Goal: Contribute content

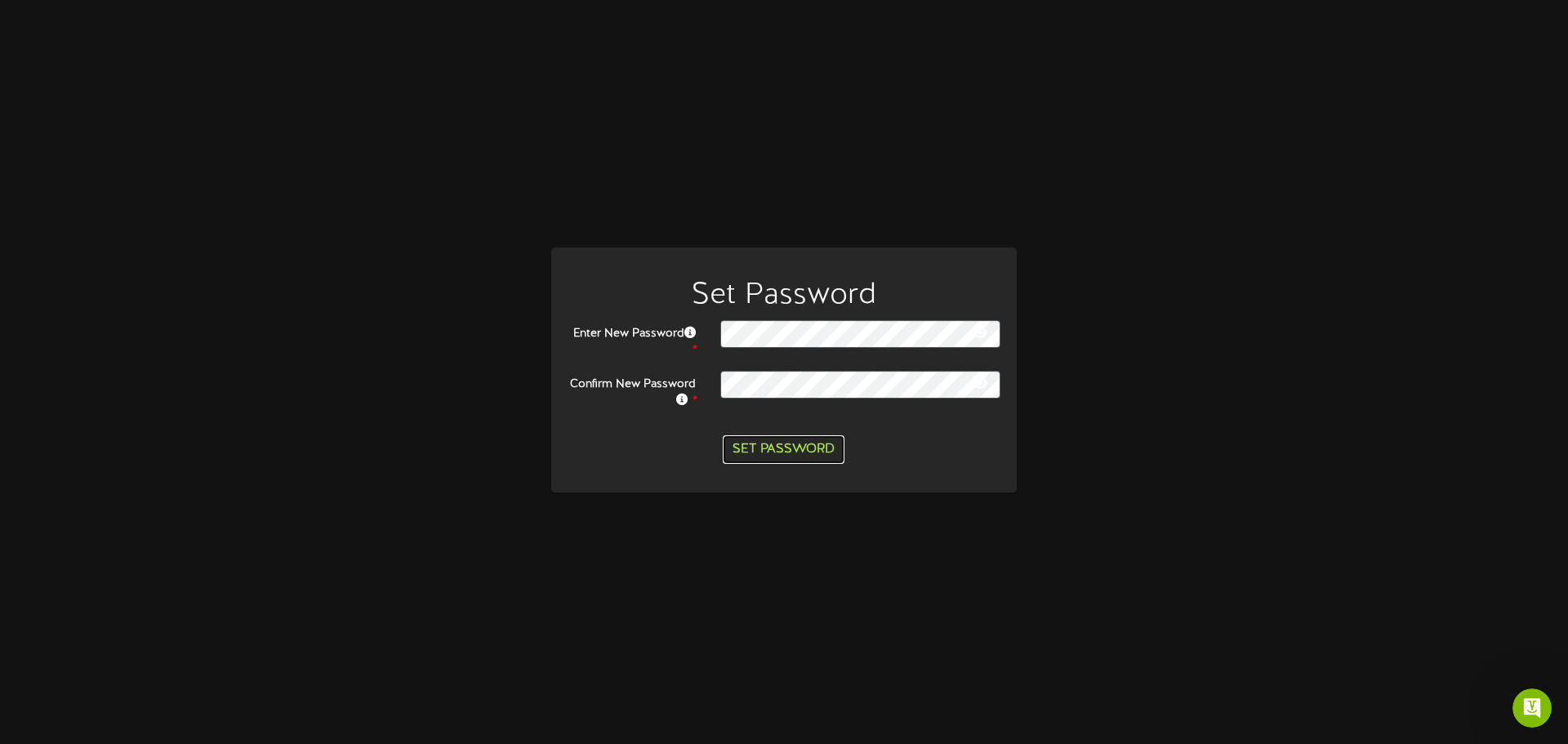
click at [764, 440] on button "Set Password" at bounding box center [783, 449] width 122 height 28
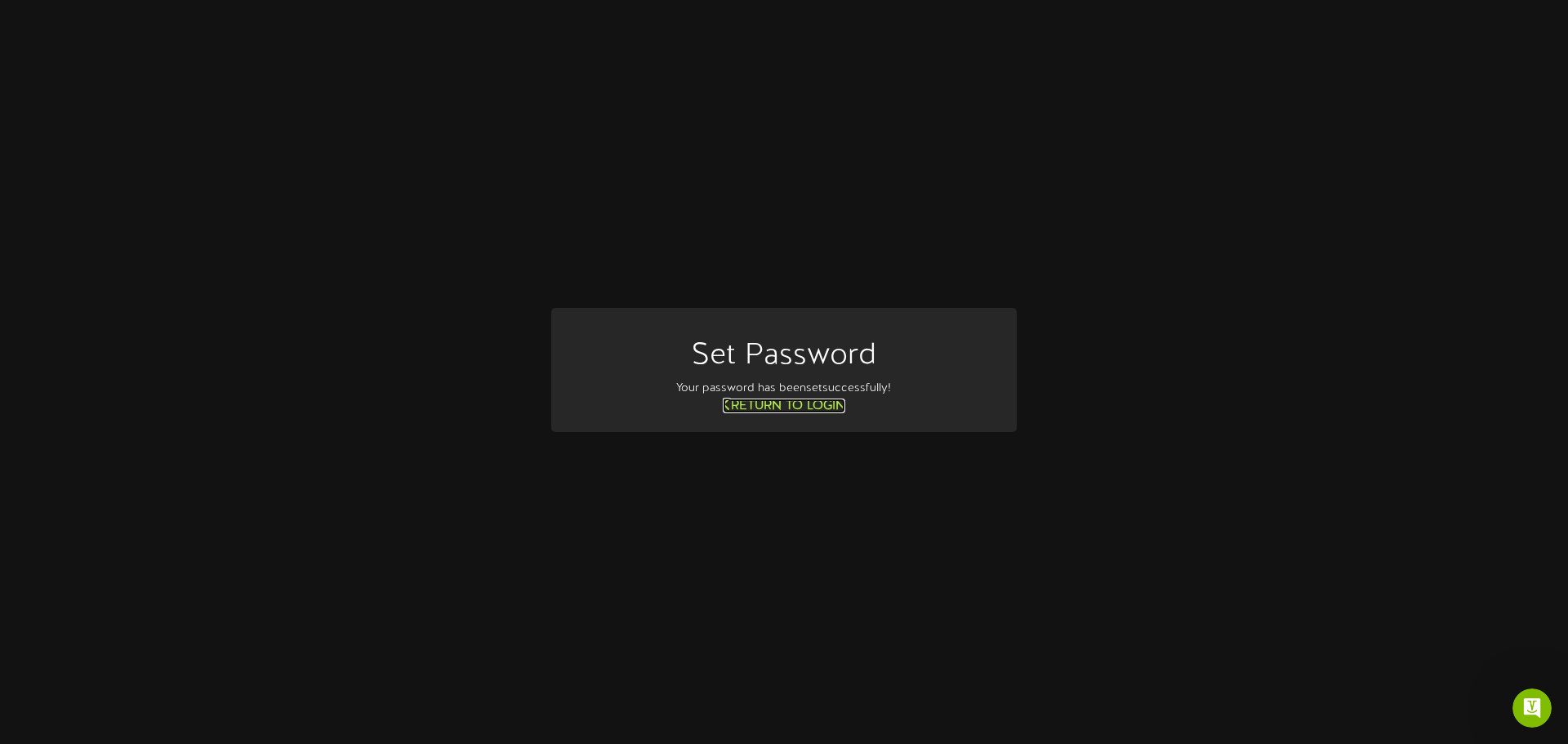
click at [843, 413] on link "Return to Login" at bounding box center [784, 406] width 122 height 15
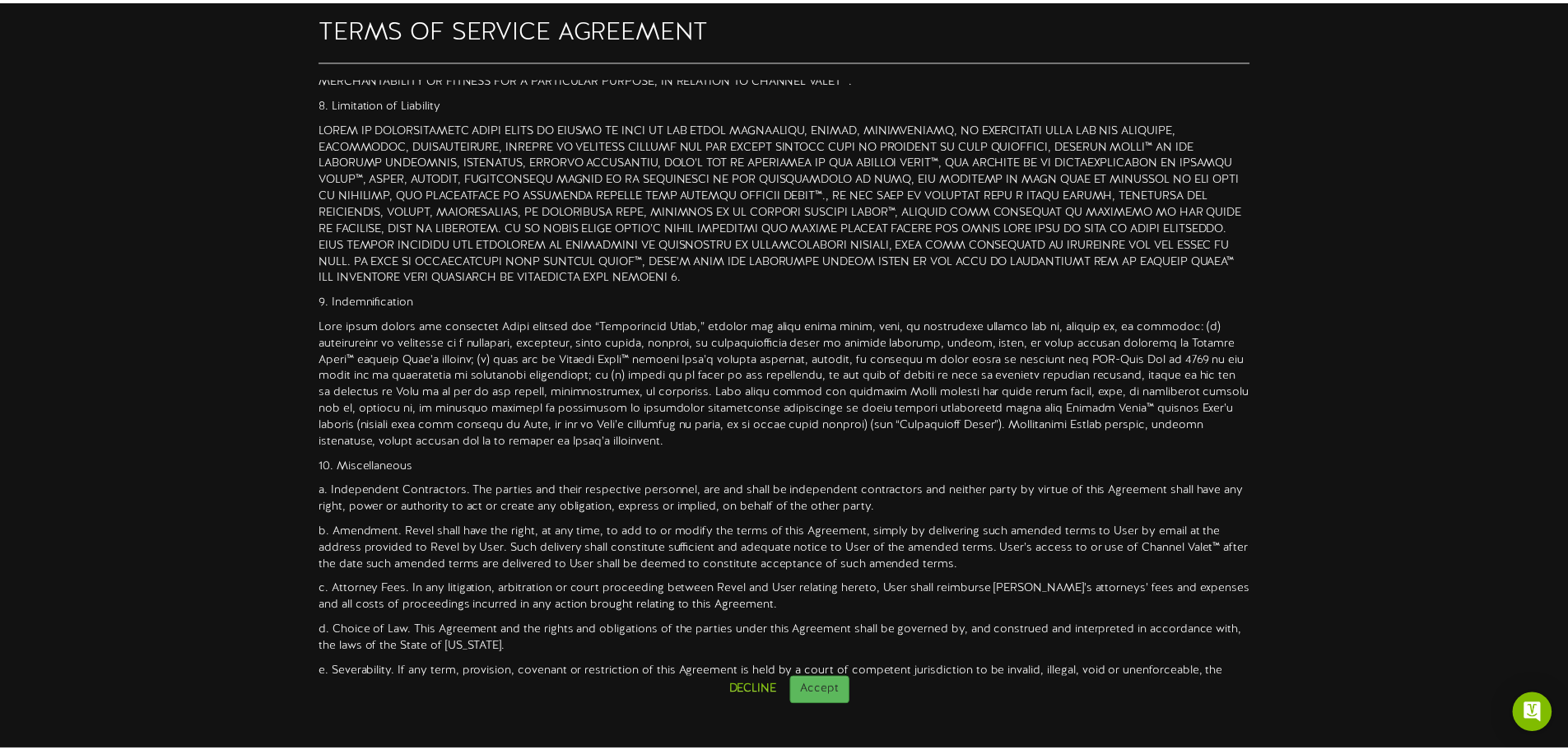
scroll to position [1301, 0]
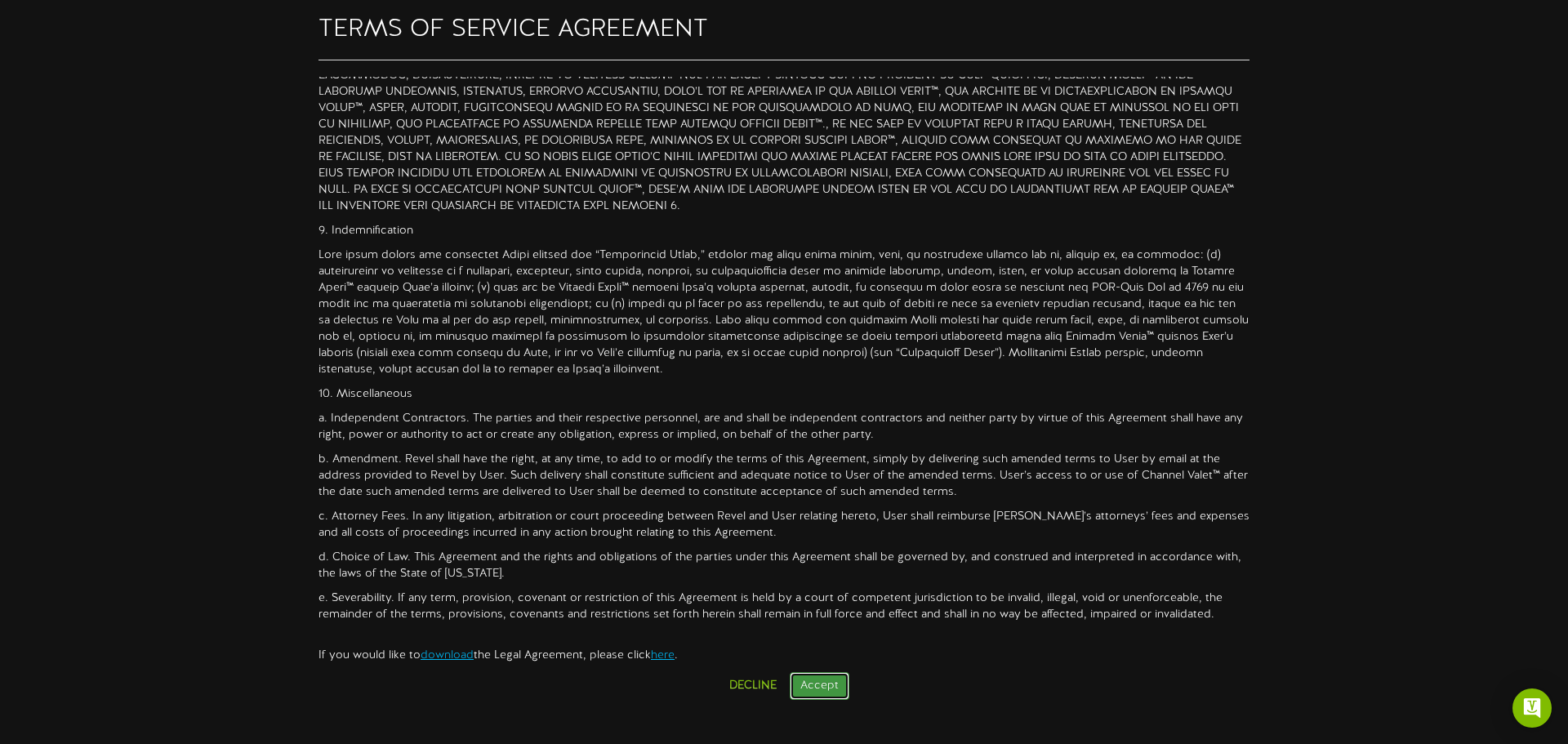
click at [824, 690] on button "Accept" at bounding box center [819, 685] width 59 height 27
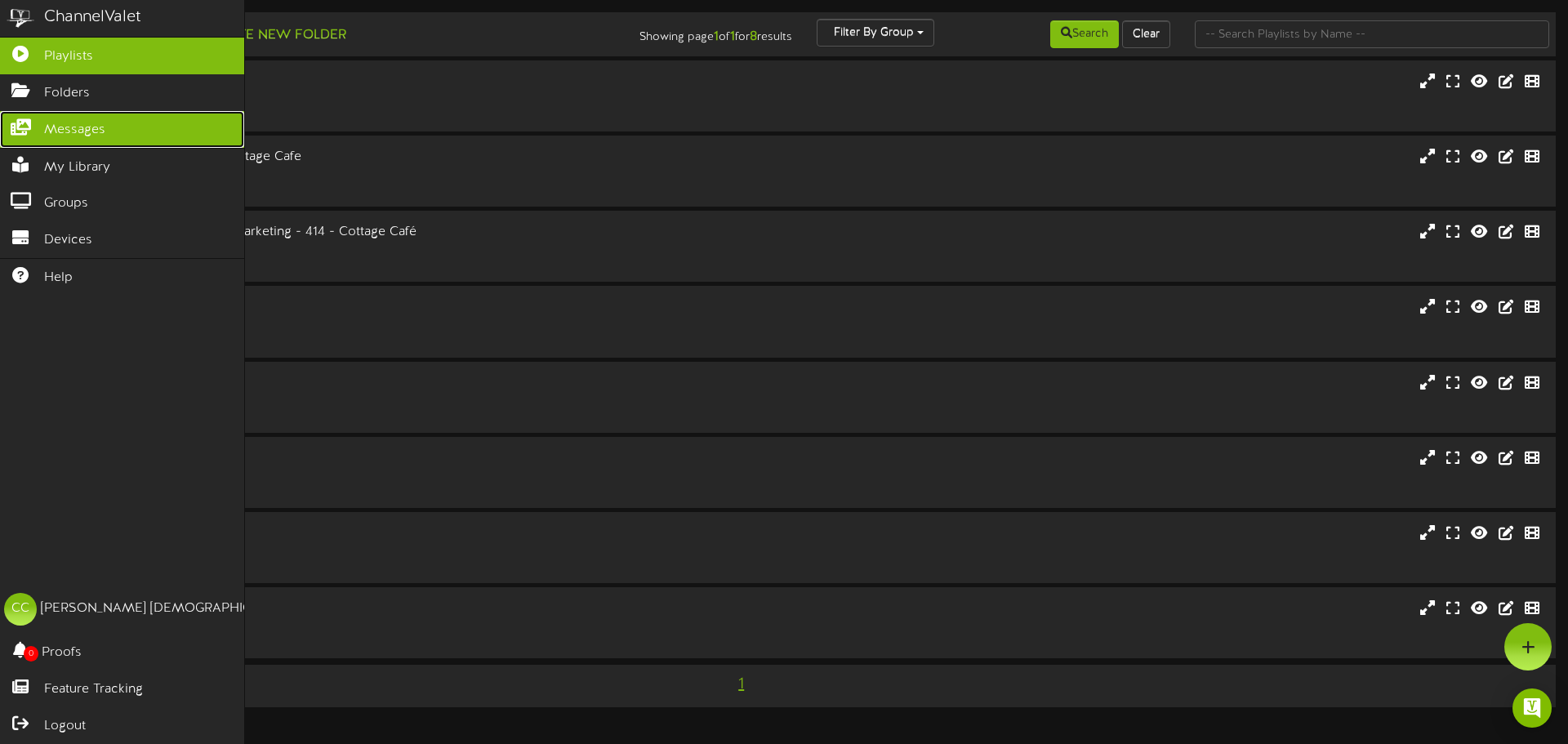
click at [20, 120] on icon at bounding box center [20, 125] width 41 height 12
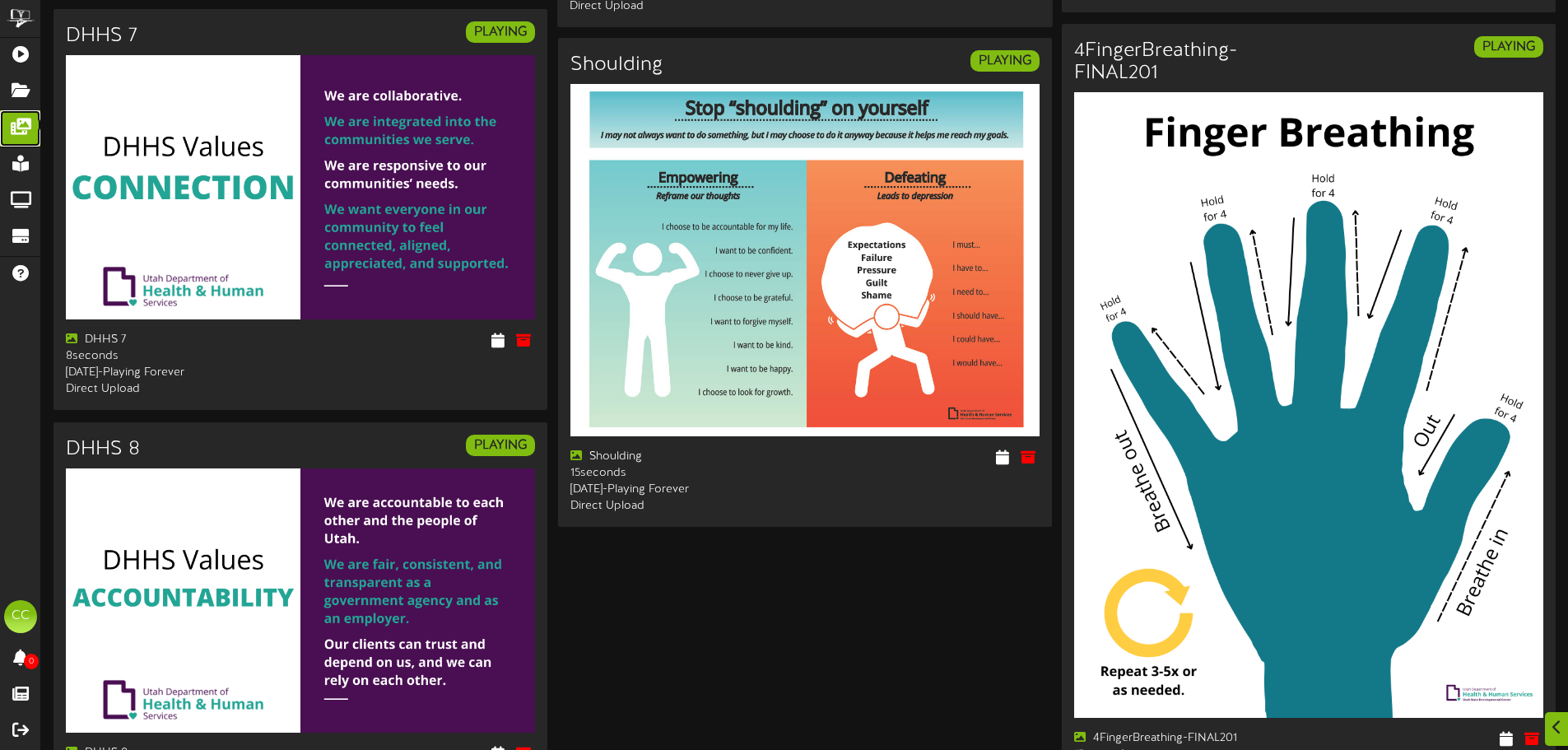
scroll to position [2702, 0]
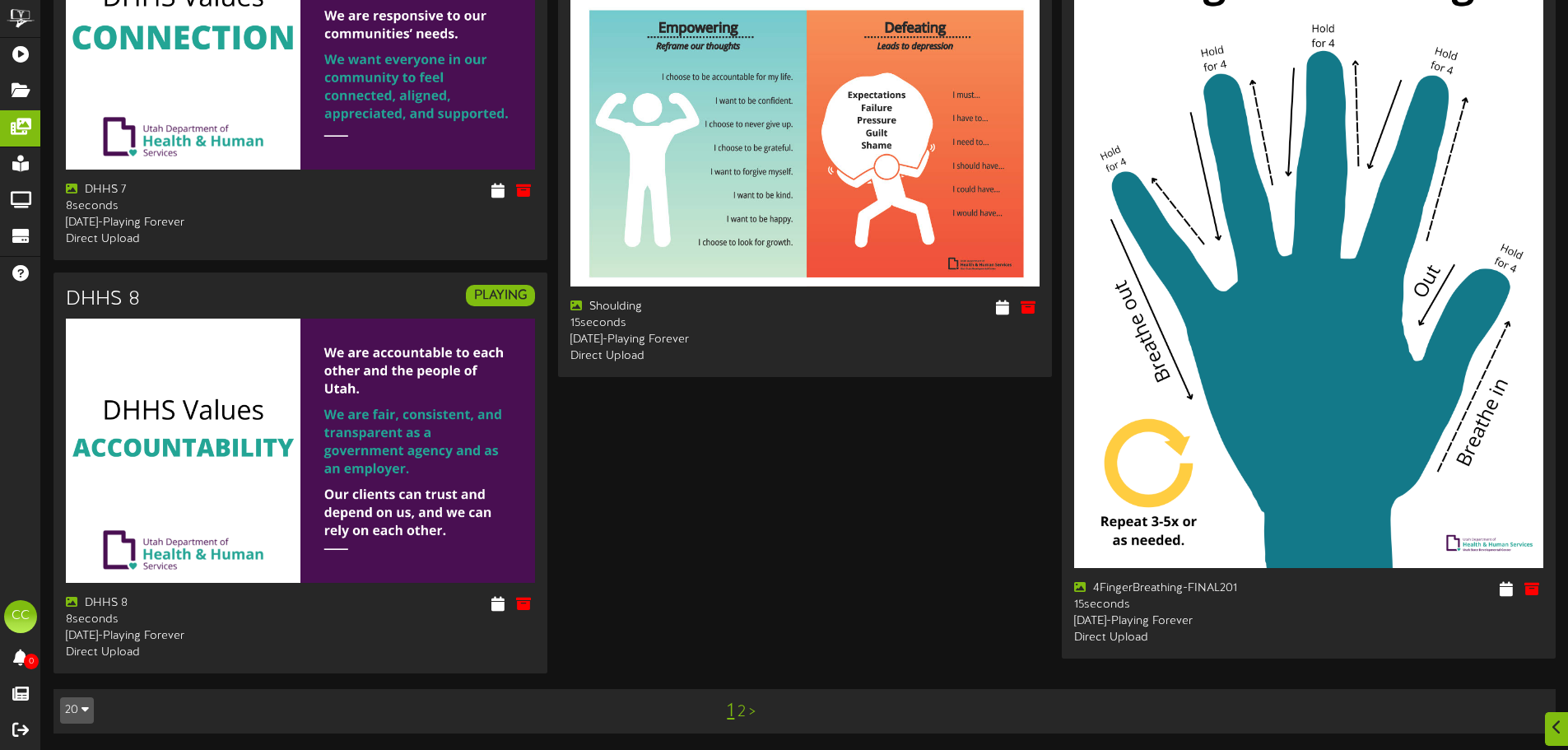
click at [746, 712] on div "1 2 >" at bounding box center [742, 710] width 379 height 31
click at [745, 708] on link "2" at bounding box center [742, 711] width 9 height 18
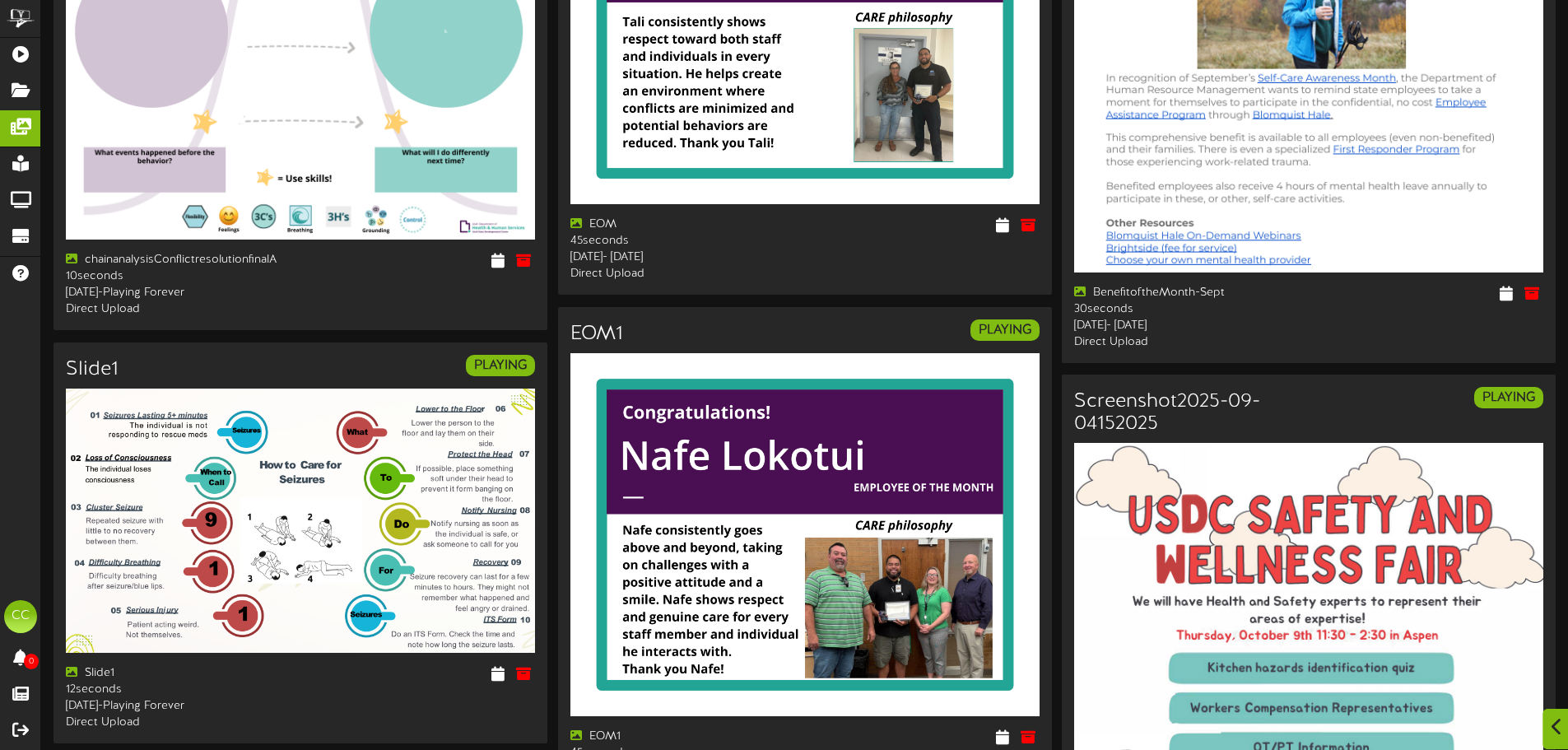
scroll to position [1070, 0]
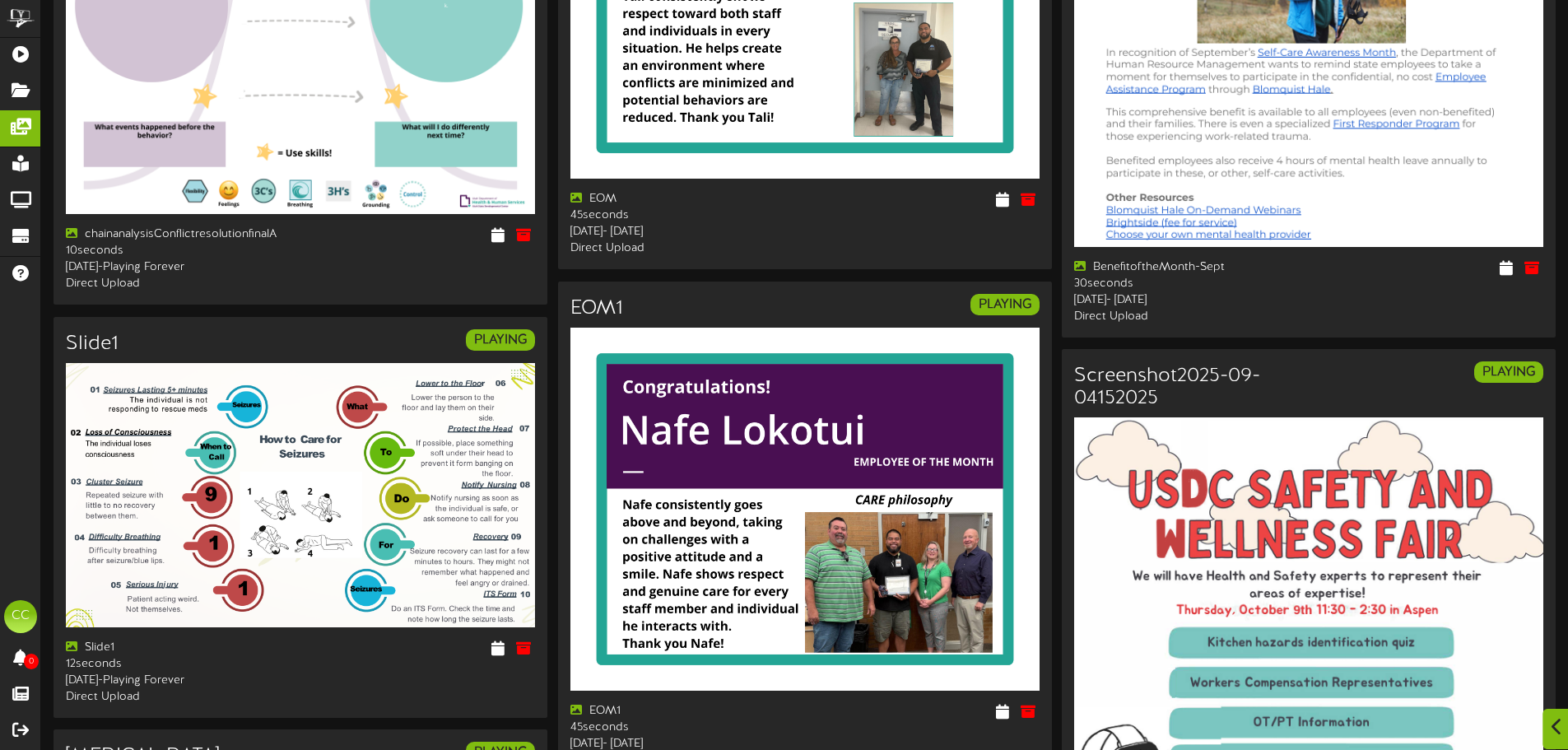
click at [1559, 719] on icon at bounding box center [1557, 726] width 10 height 18
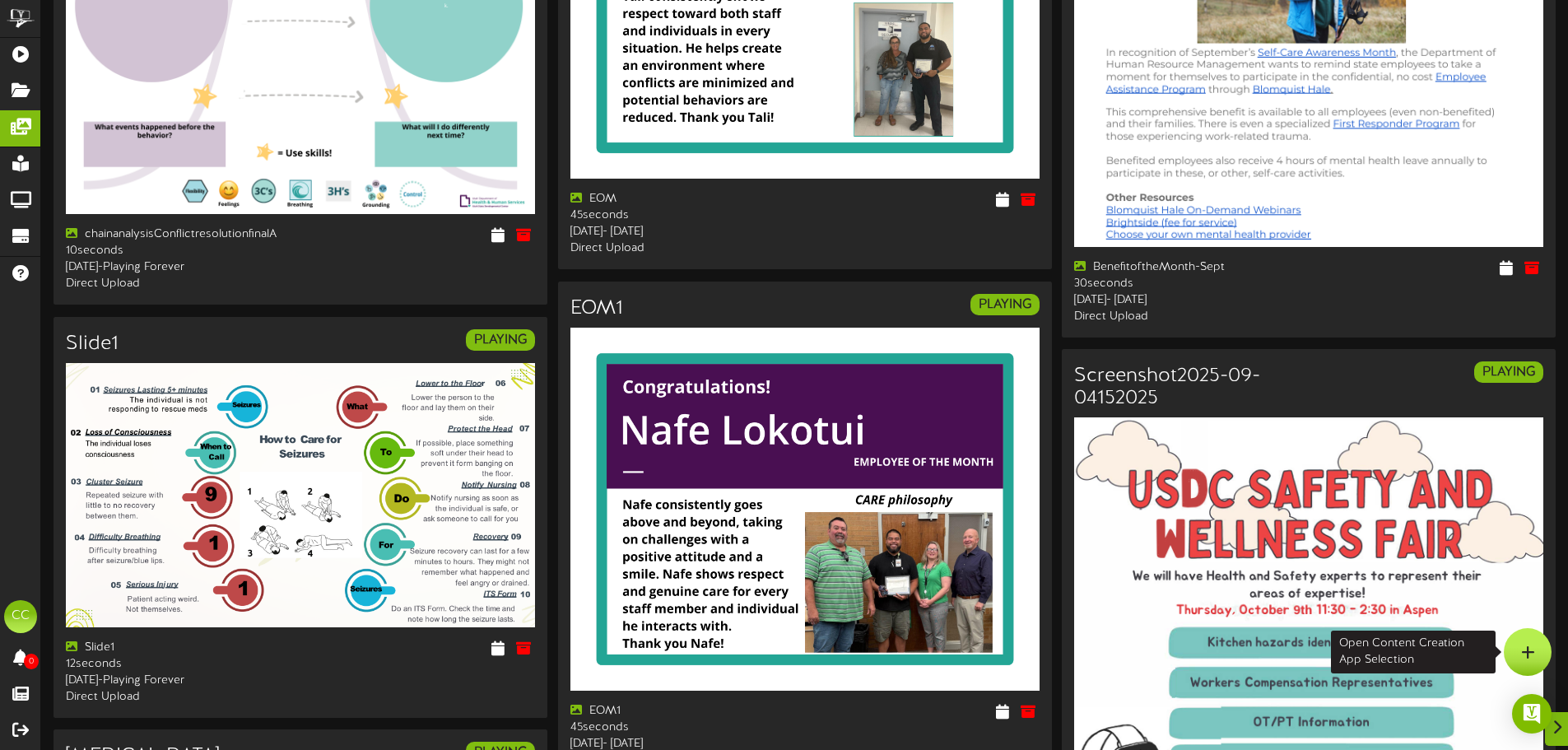
click at [1525, 639] on div at bounding box center [1527, 651] width 47 height 47
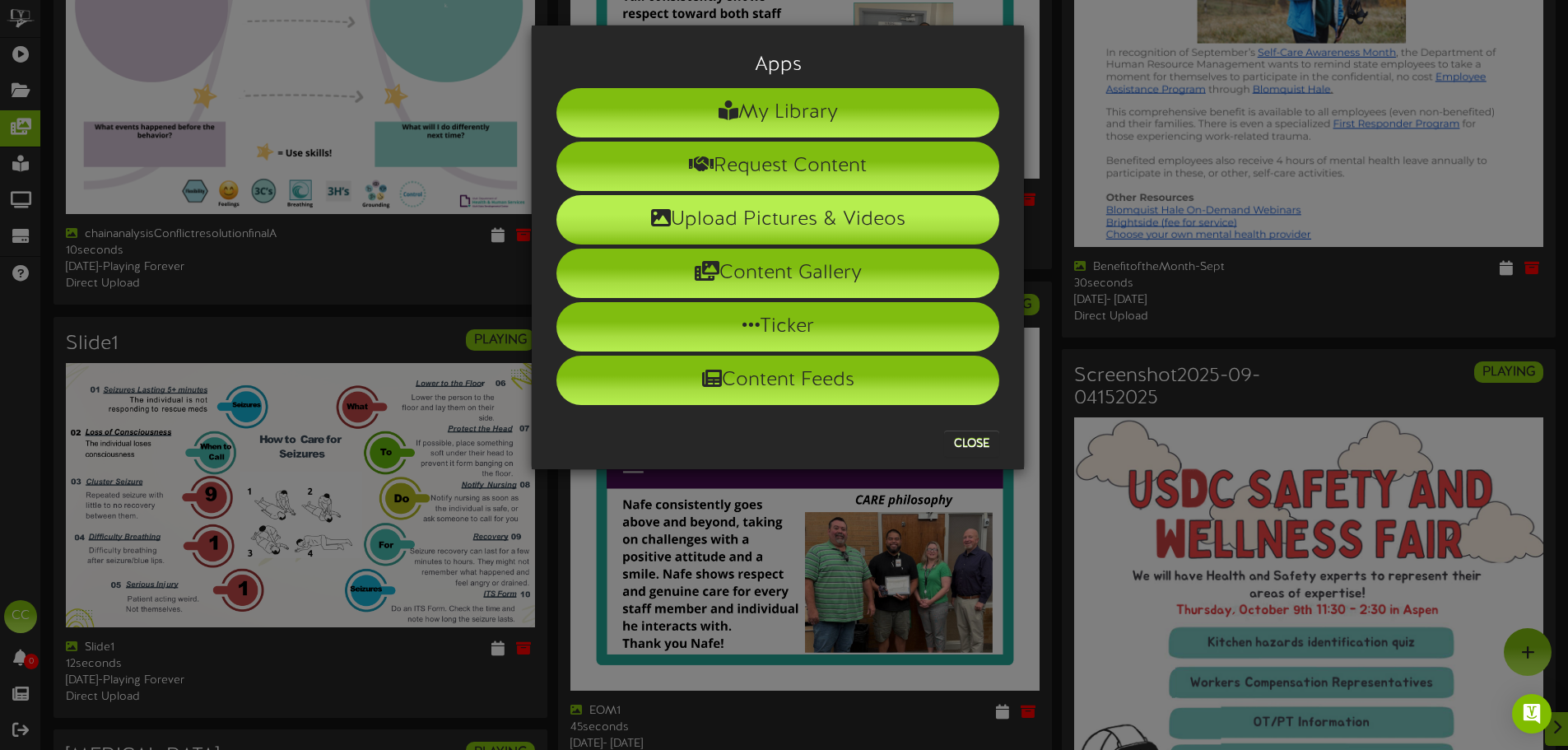
click at [812, 200] on li "Upload Pictures & Videos" at bounding box center [778, 219] width 443 height 49
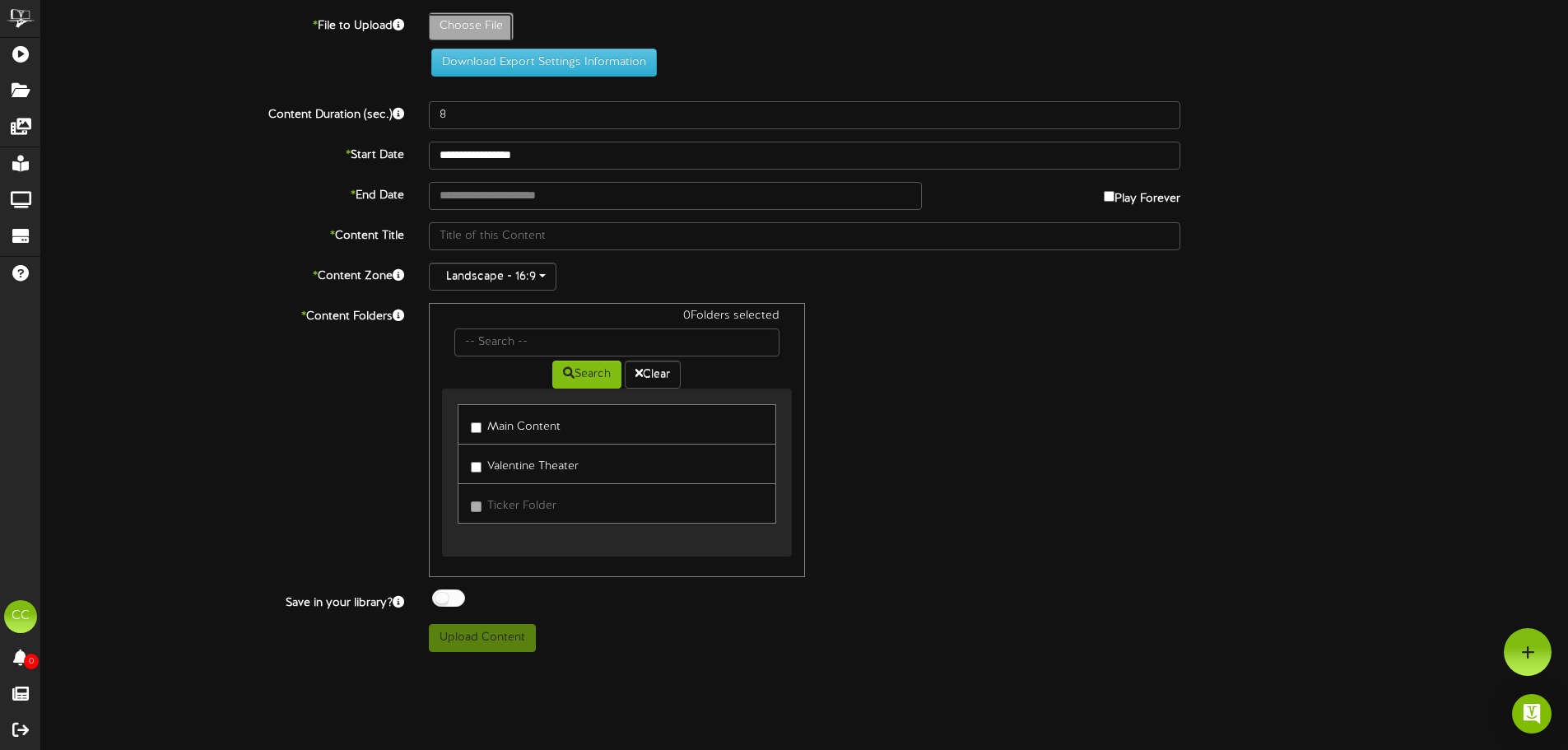
click at [610, 64] on button "Download Export Settings Information" at bounding box center [543, 62] width 225 height 28
click at [1324, 303] on div "* Content Folders 0 Folders selected Search Clear Main Content [GEOGRAPHIC_DATA…" at bounding box center [804, 440] width 1552 height 274
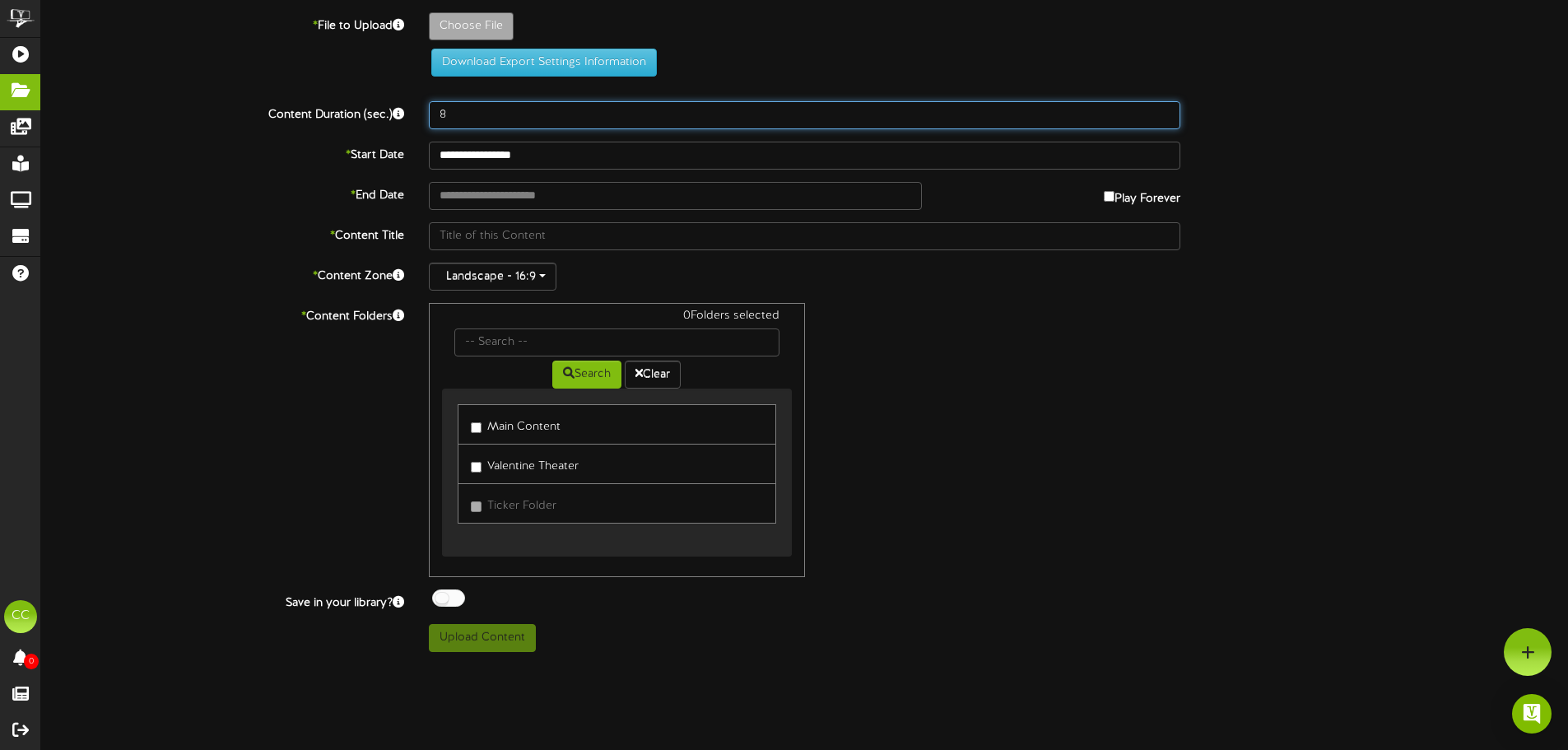
drag, startPoint x: 546, startPoint y: 108, endPoint x: 0, endPoint y: 87, distance: 546.4
click at [414, 121] on div "Content Duration (sec.) 8" at bounding box center [804, 115] width 1552 height 28
type input "30"
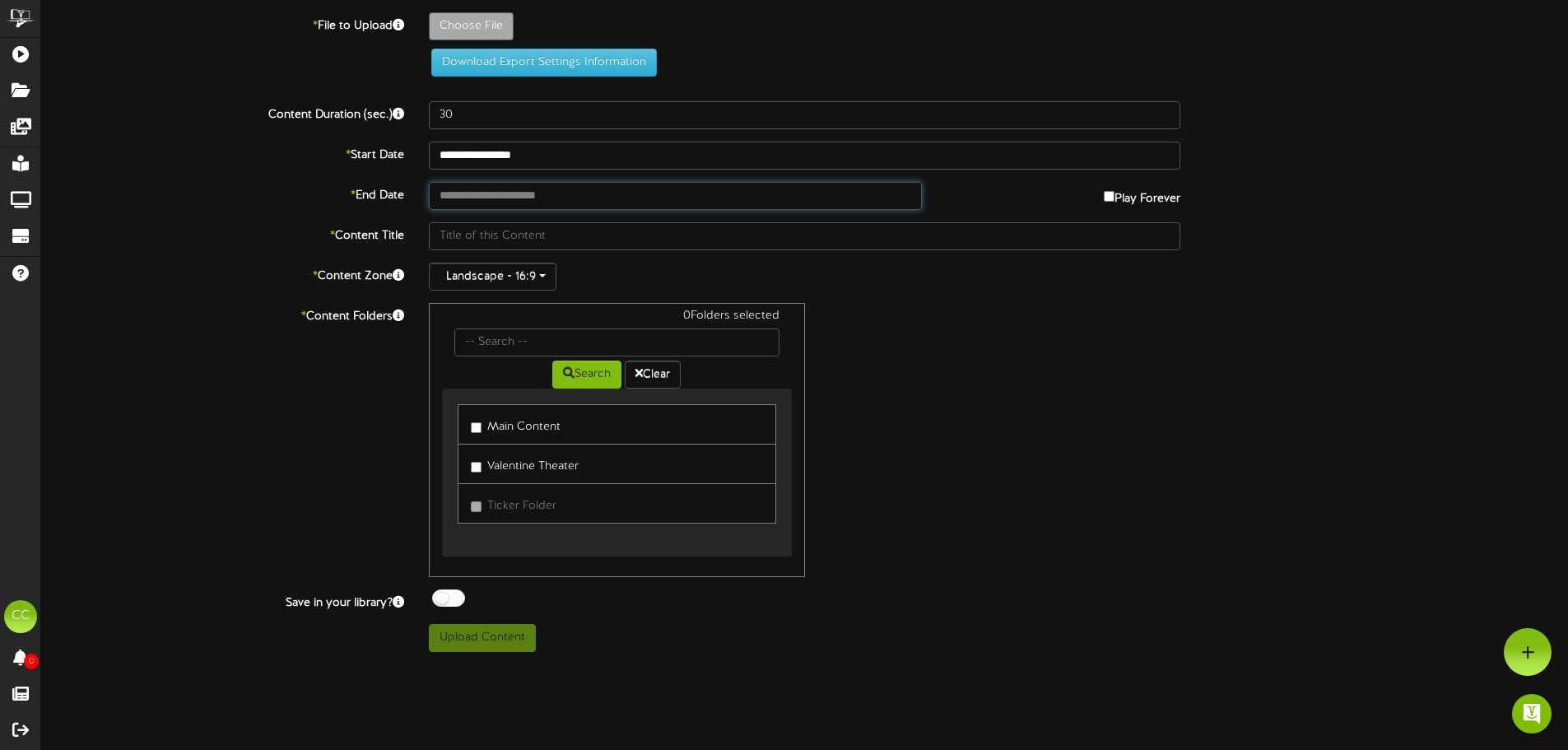
click at [529, 194] on input "text" at bounding box center [675, 196] width 492 height 28
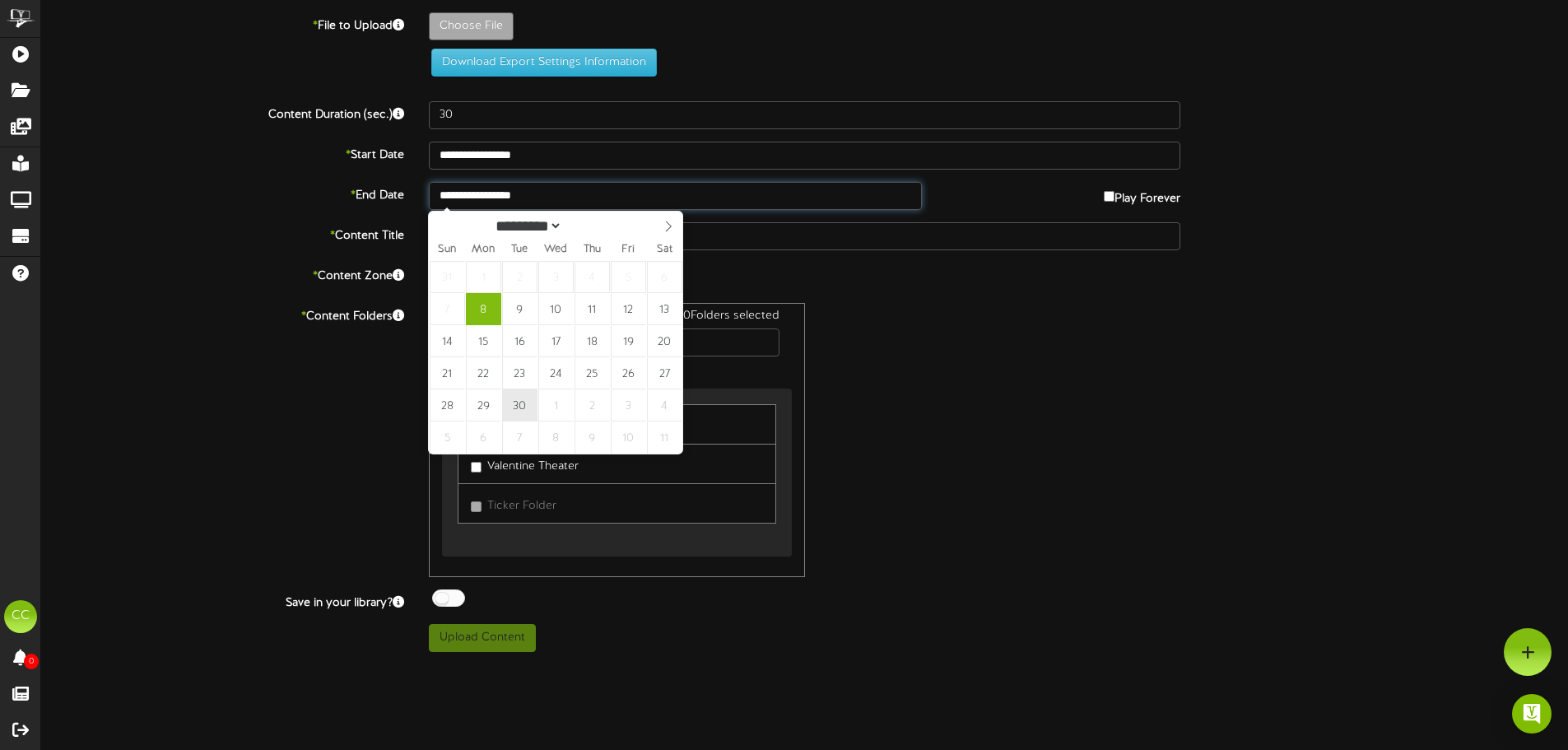
type input "**********"
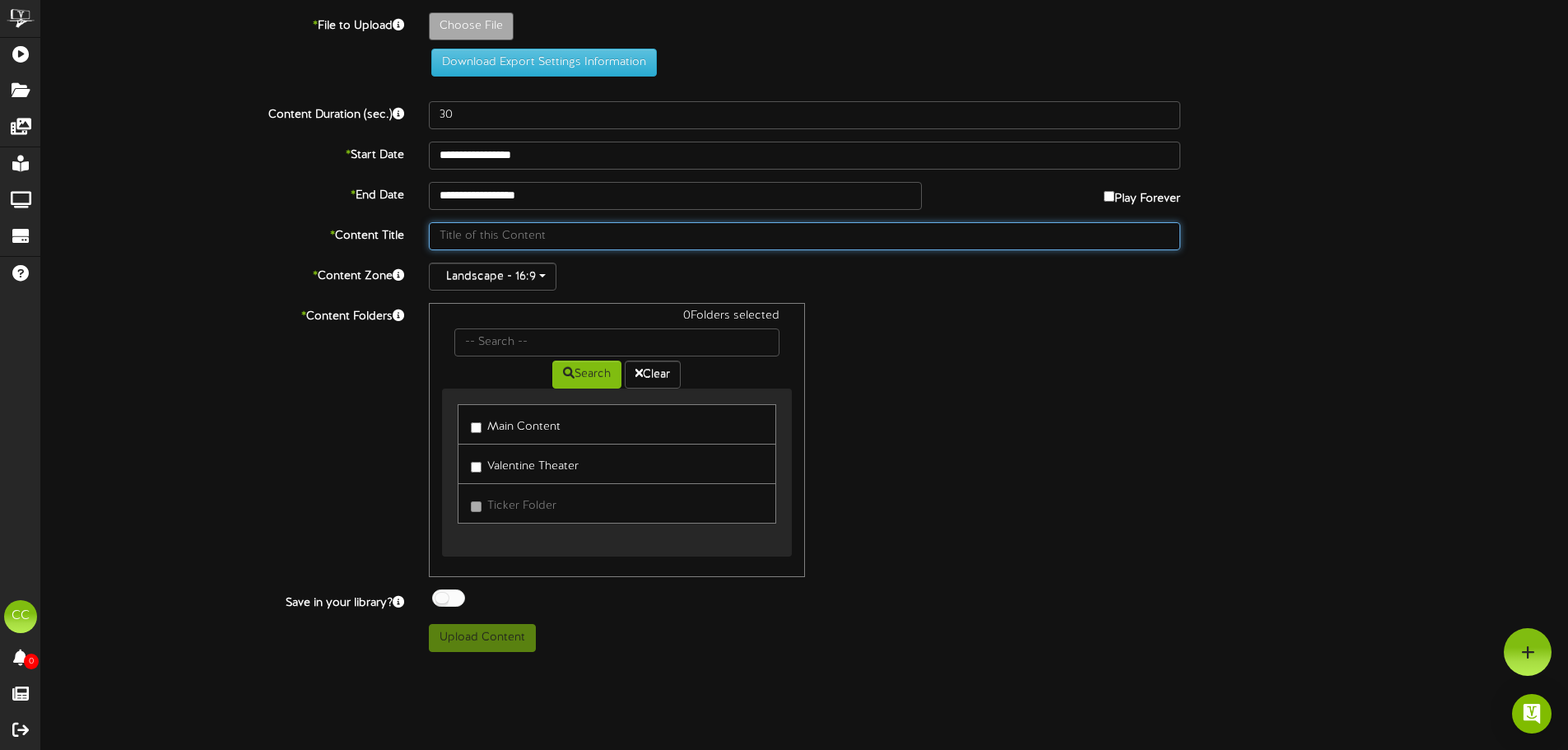
click at [830, 235] on input "text" at bounding box center [804, 235] width 751 height 28
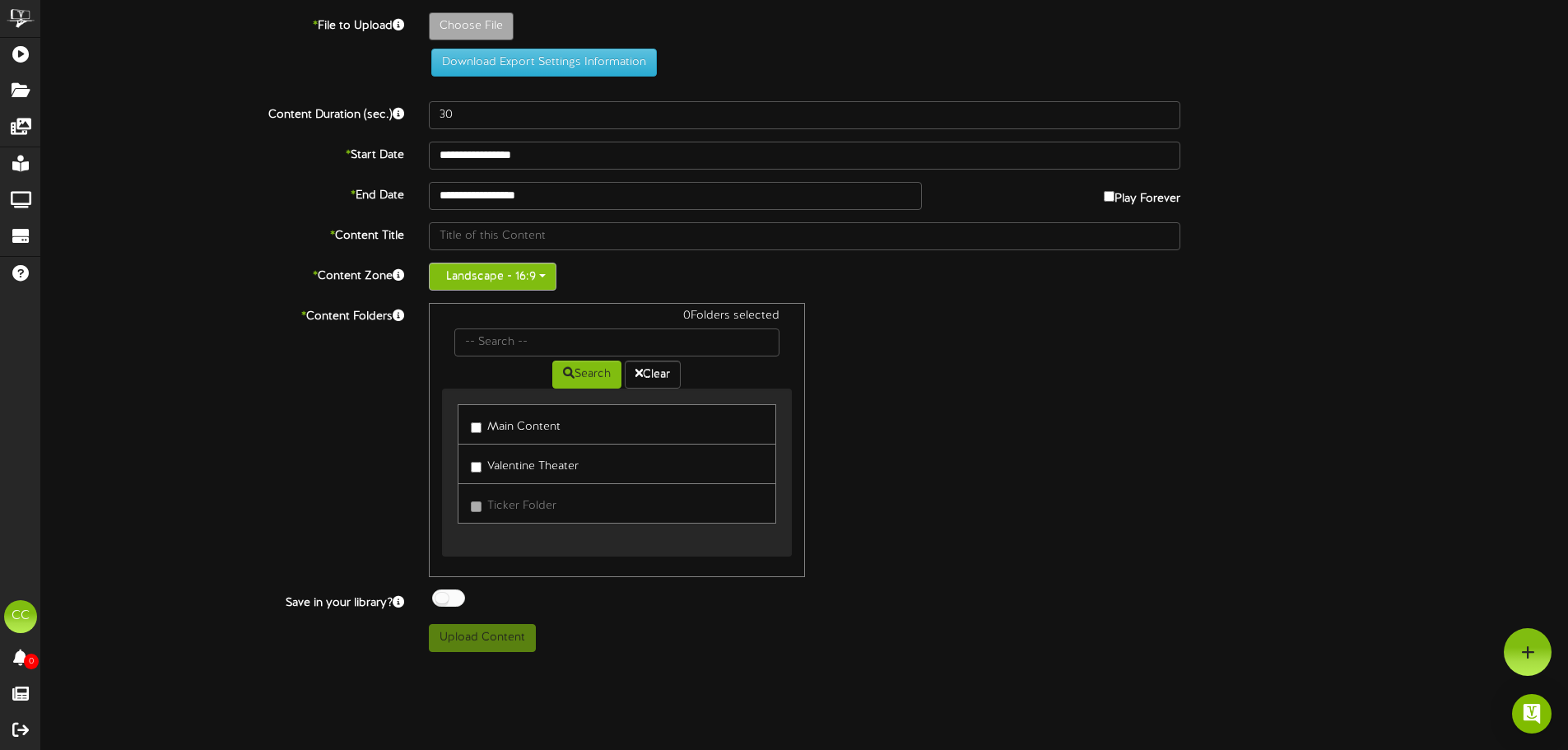
click at [556, 274] on button "Landscape - 16:9" at bounding box center [493, 275] width 127 height 28
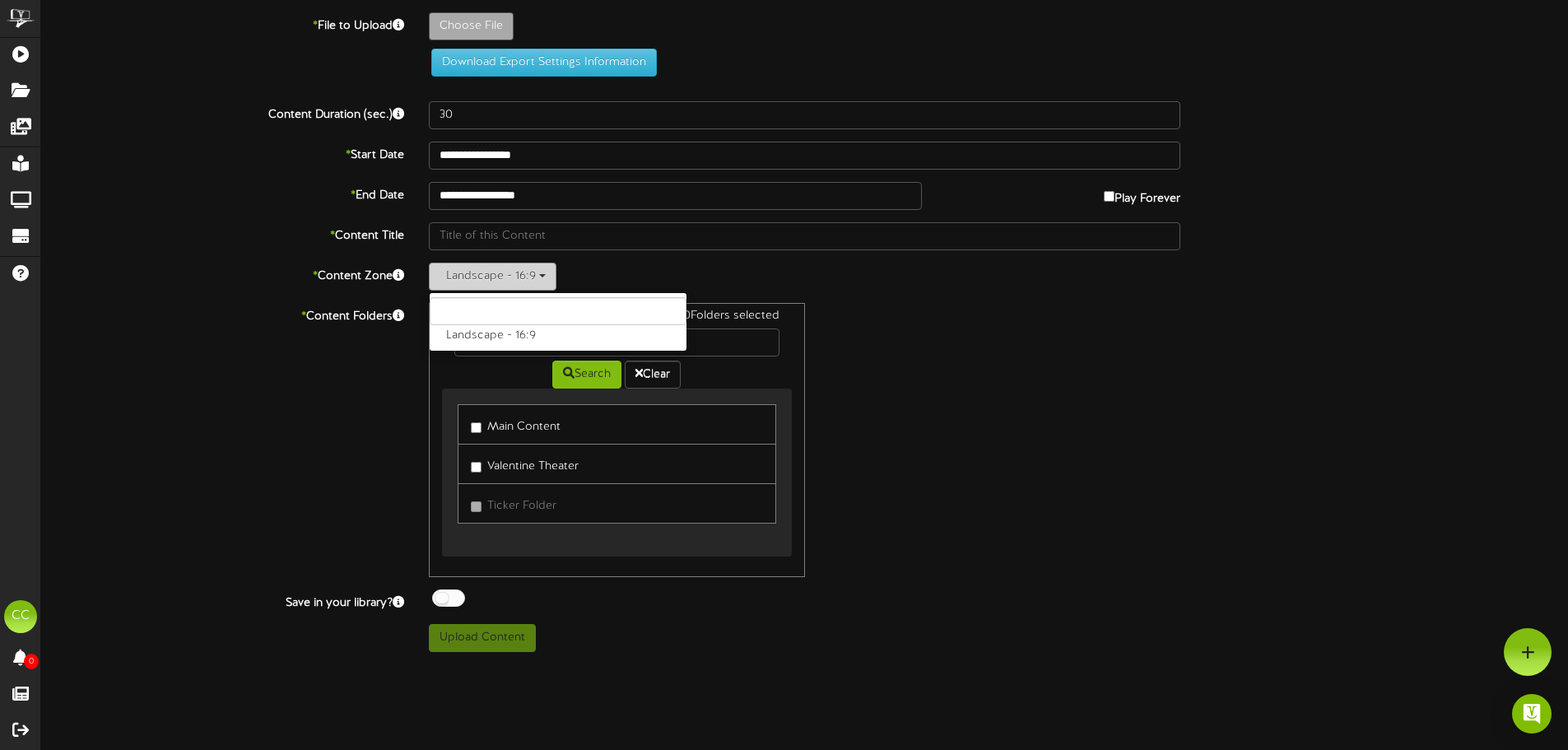
click at [556, 274] on button "Landscape - 16:9" at bounding box center [493, 275] width 127 height 28
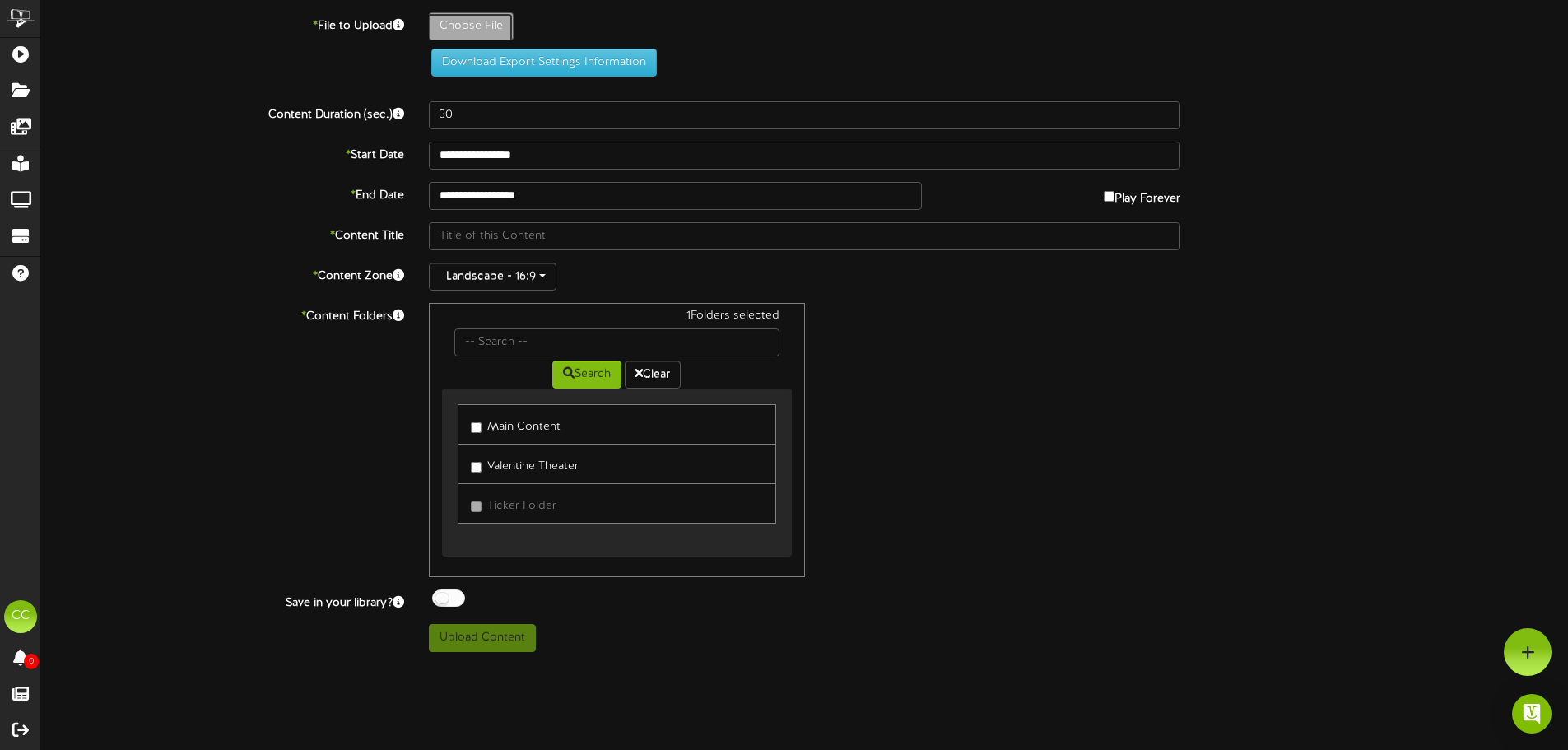
type input "**********"
type input "BloodDrive2025"
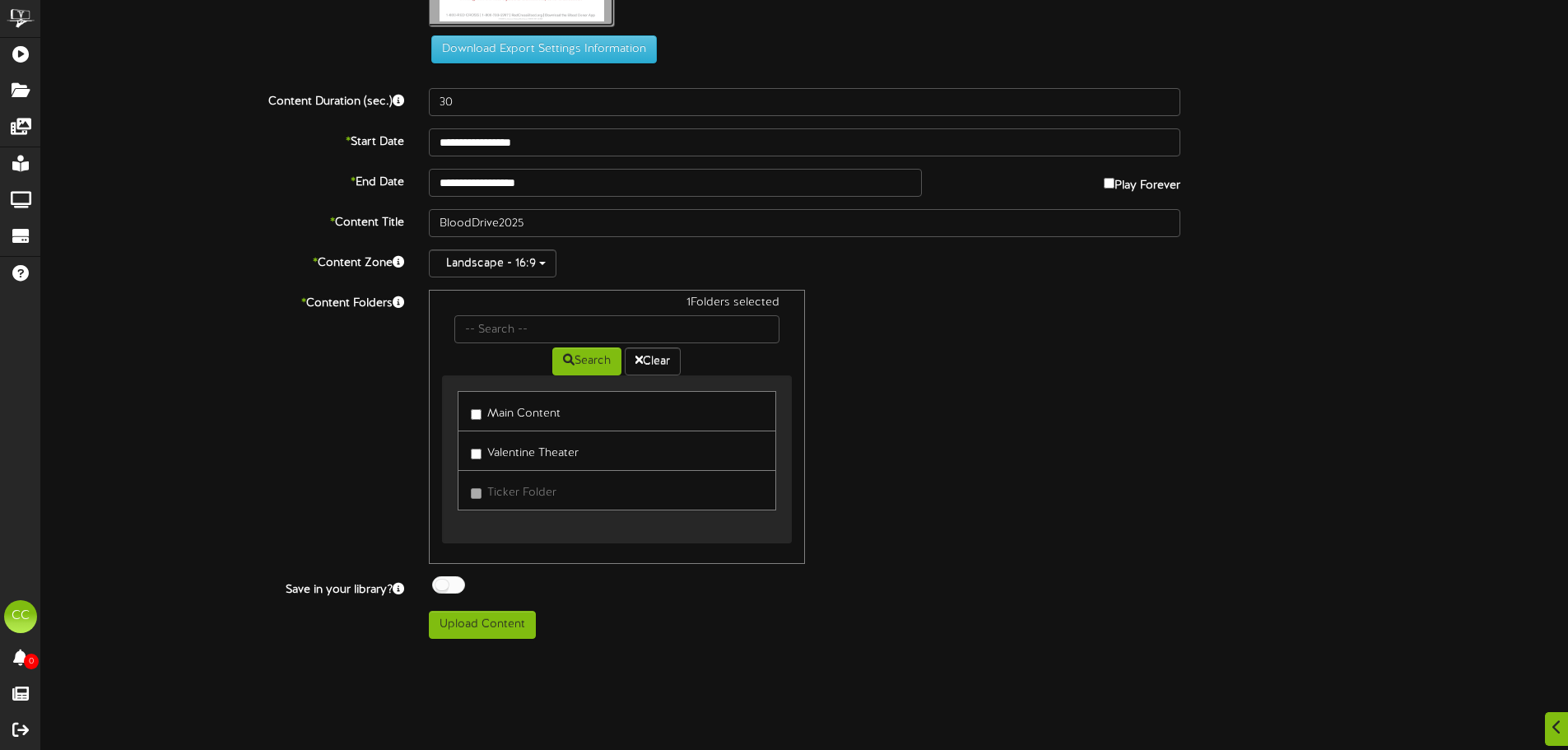
scroll to position [247, 0]
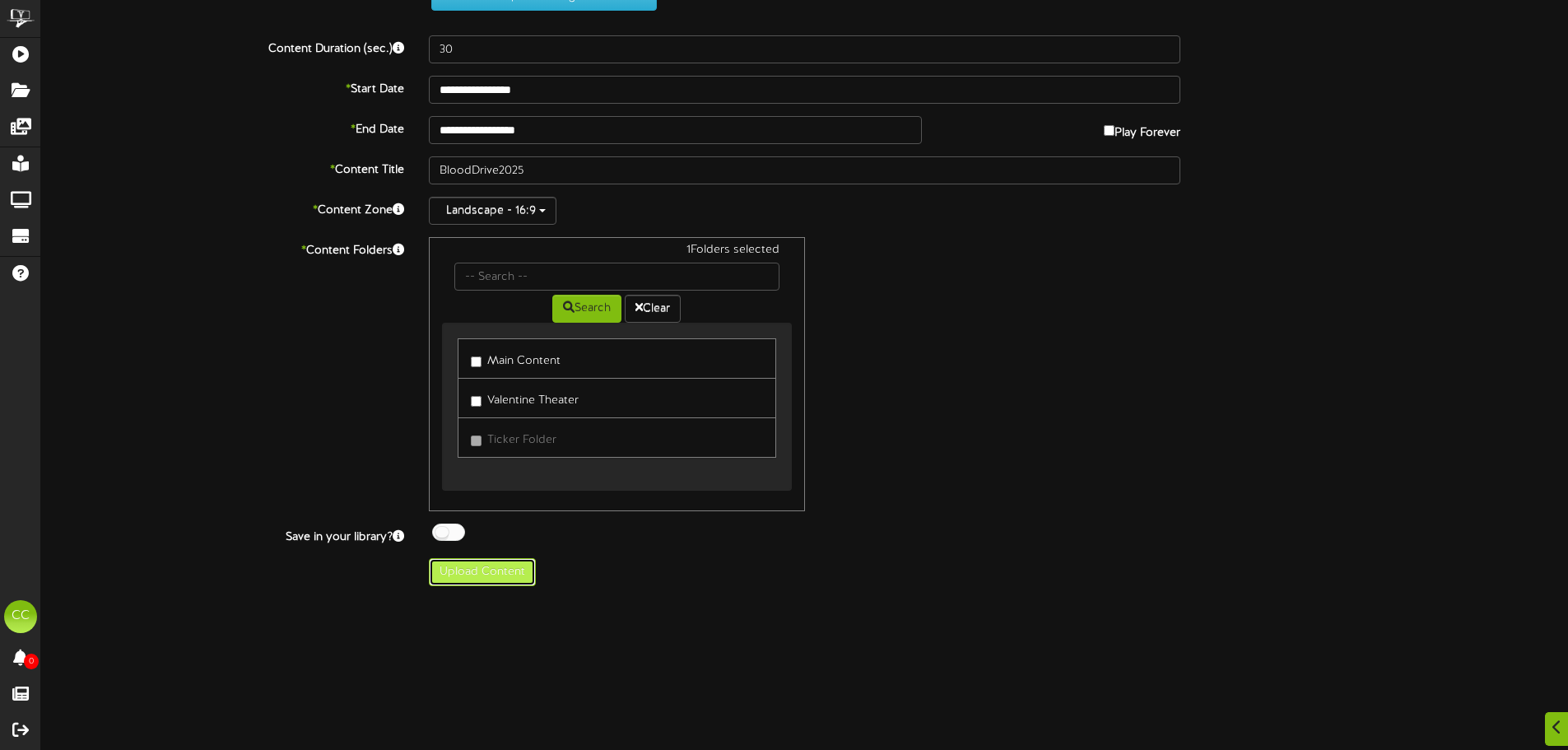
click at [457, 565] on button "Upload Content" at bounding box center [482, 572] width 107 height 28
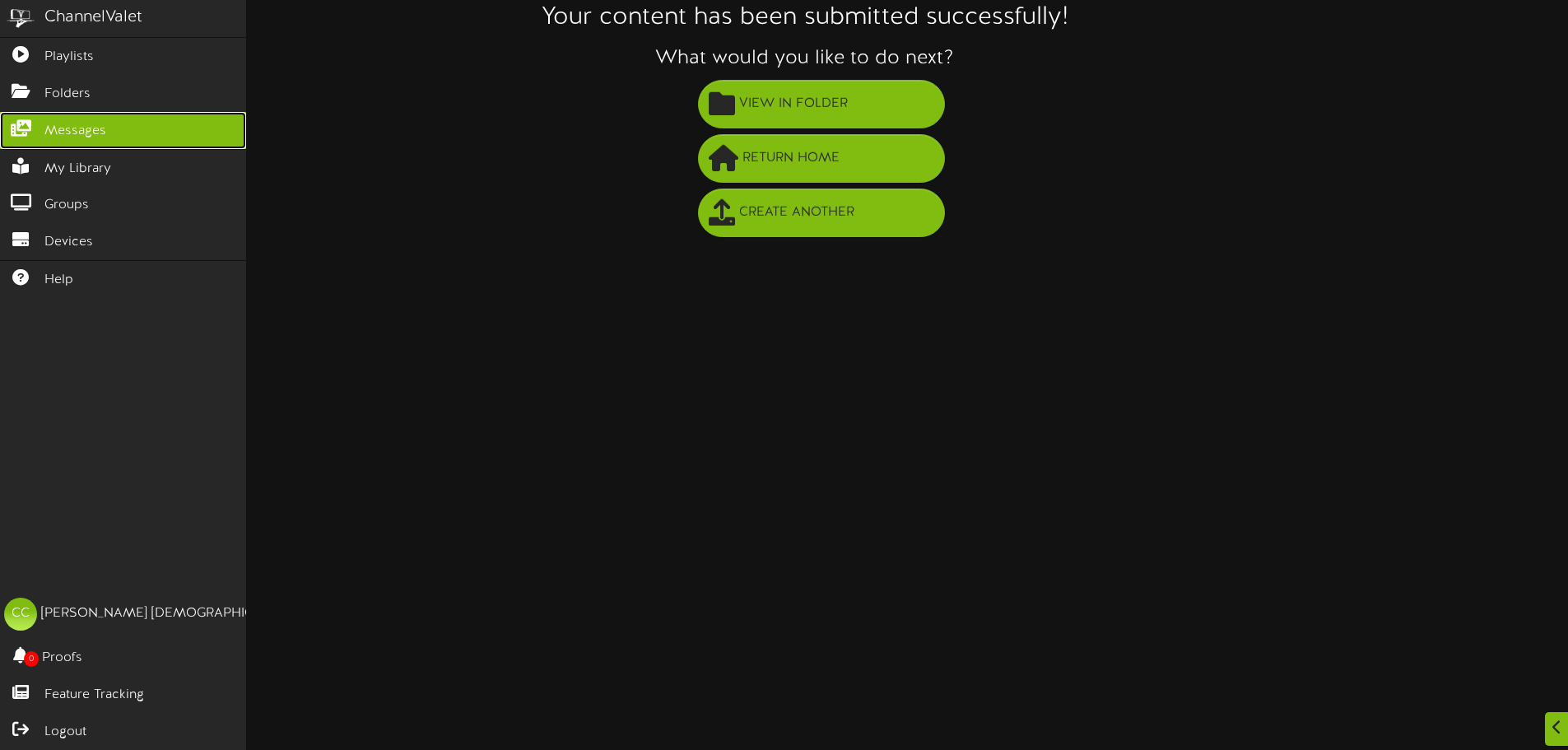
click at [16, 124] on icon at bounding box center [20, 126] width 41 height 12
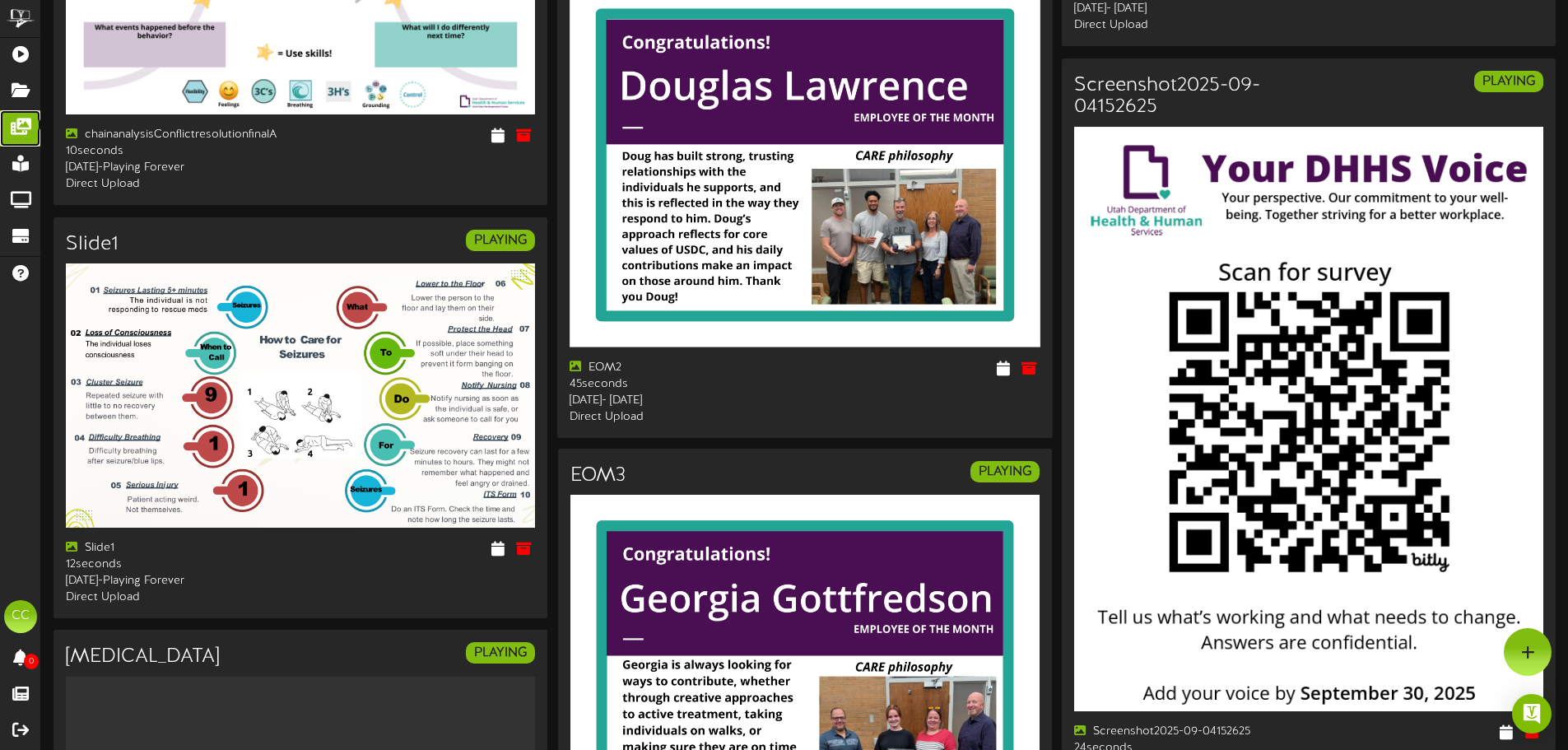
scroll to position [1087, 0]
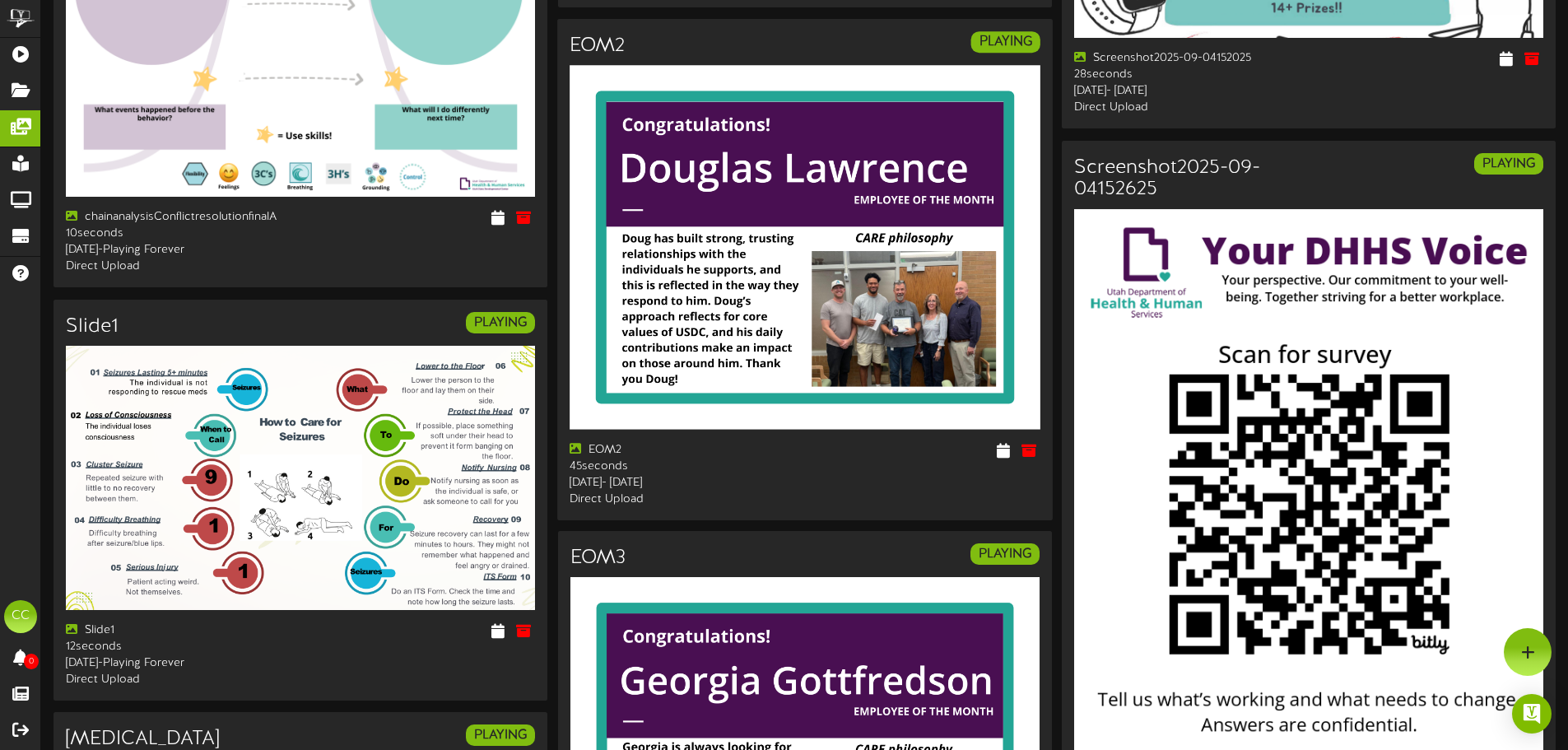
click at [691, 308] on img at bounding box center [805, 246] width 471 height 364
click at [999, 459] on icon at bounding box center [1003, 449] width 15 height 18
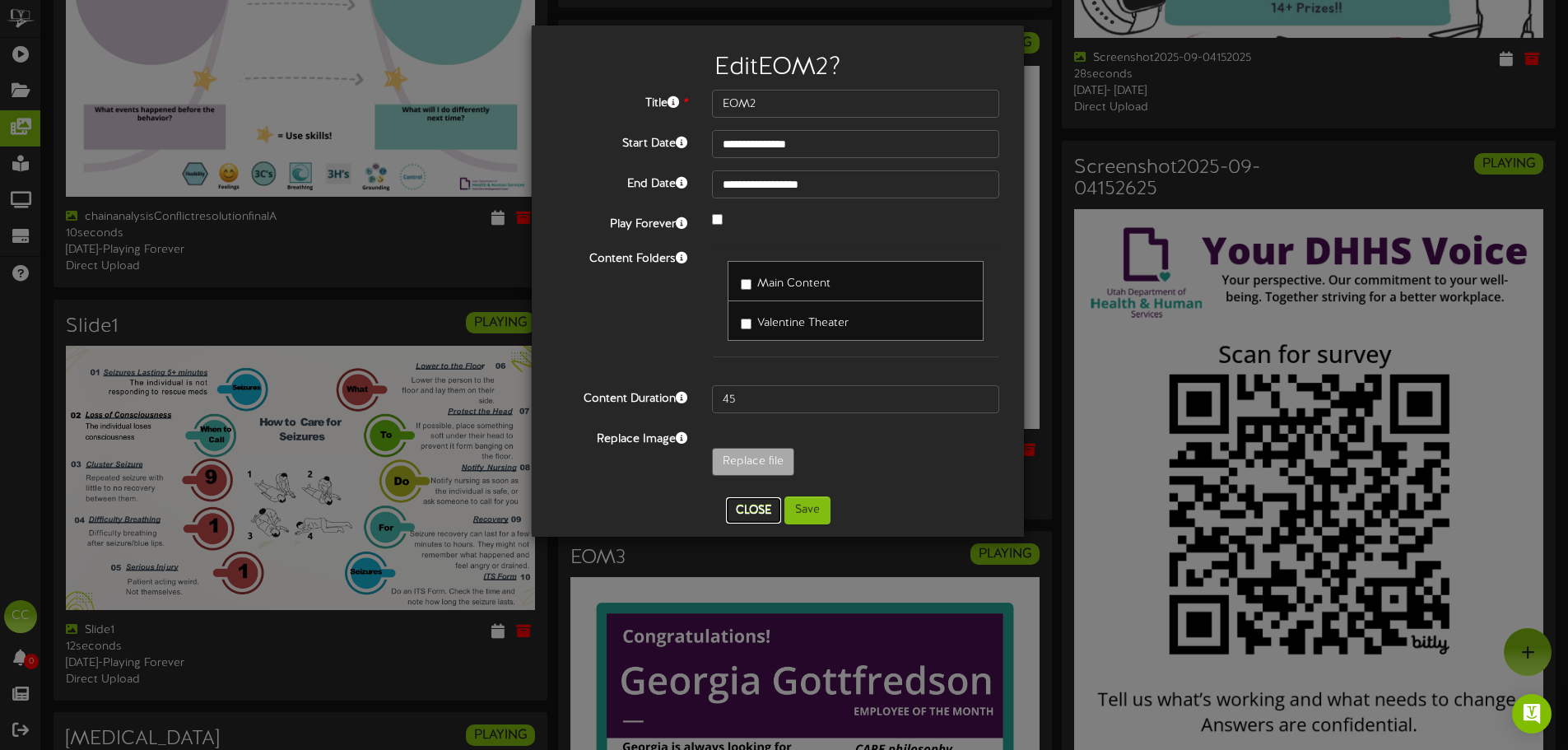
click at [747, 500] on button "Close" at bounding box center [753, 510] width 55 height 27
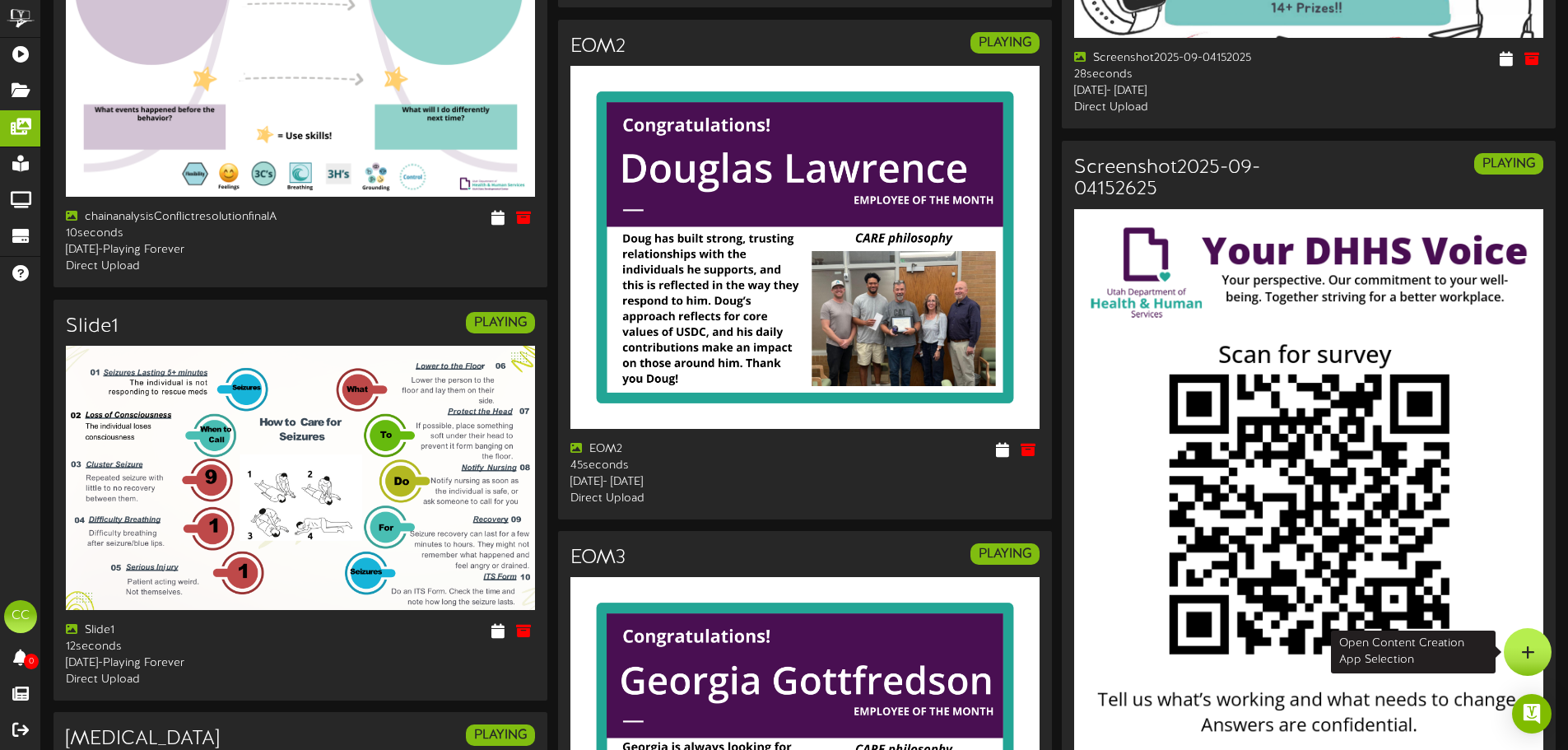
click at [1541, 659] on div at bounding box center [1527, 651] width 47 height 47
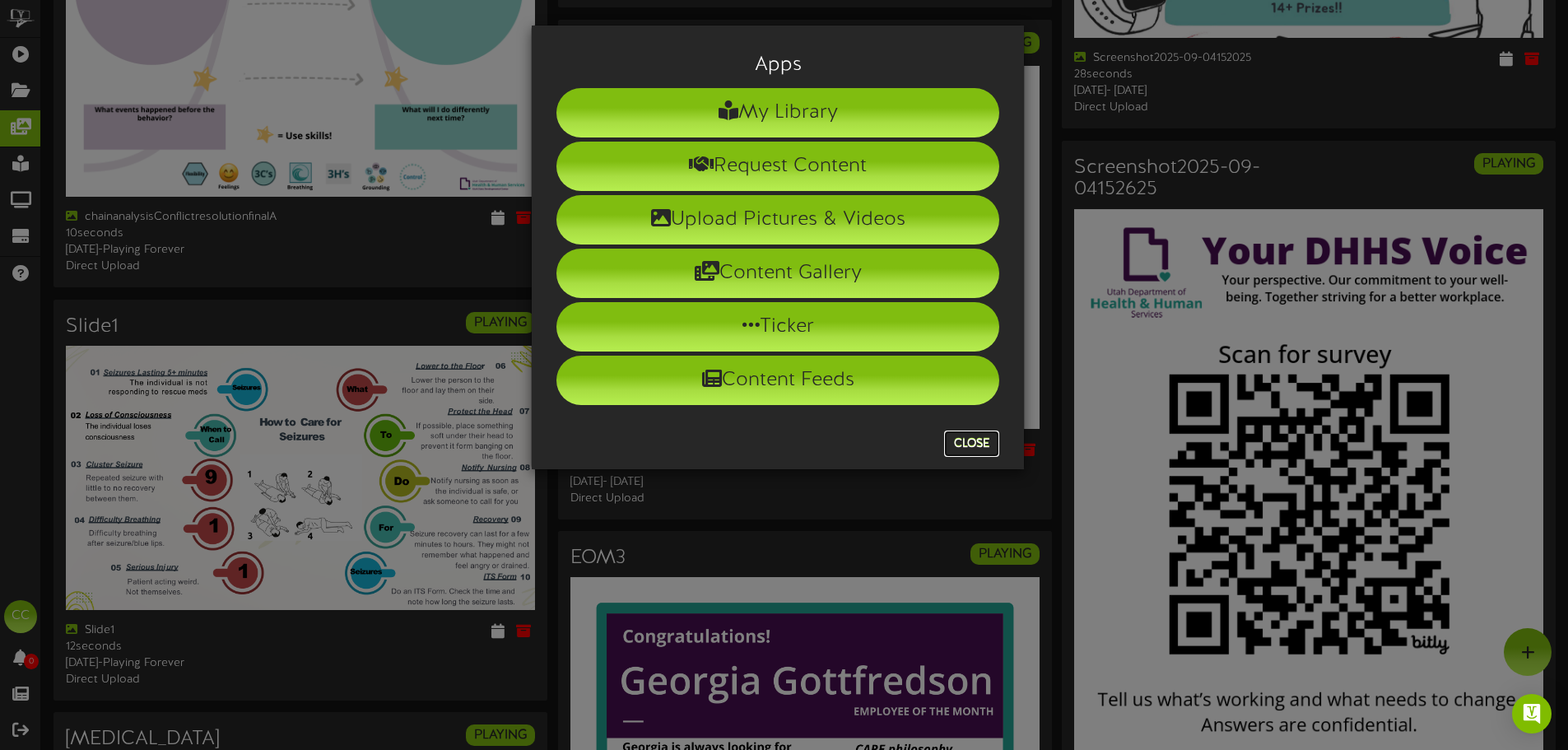
click at [972, 446] on button "Close" at bounding box center [972, 443] width 55 height 27
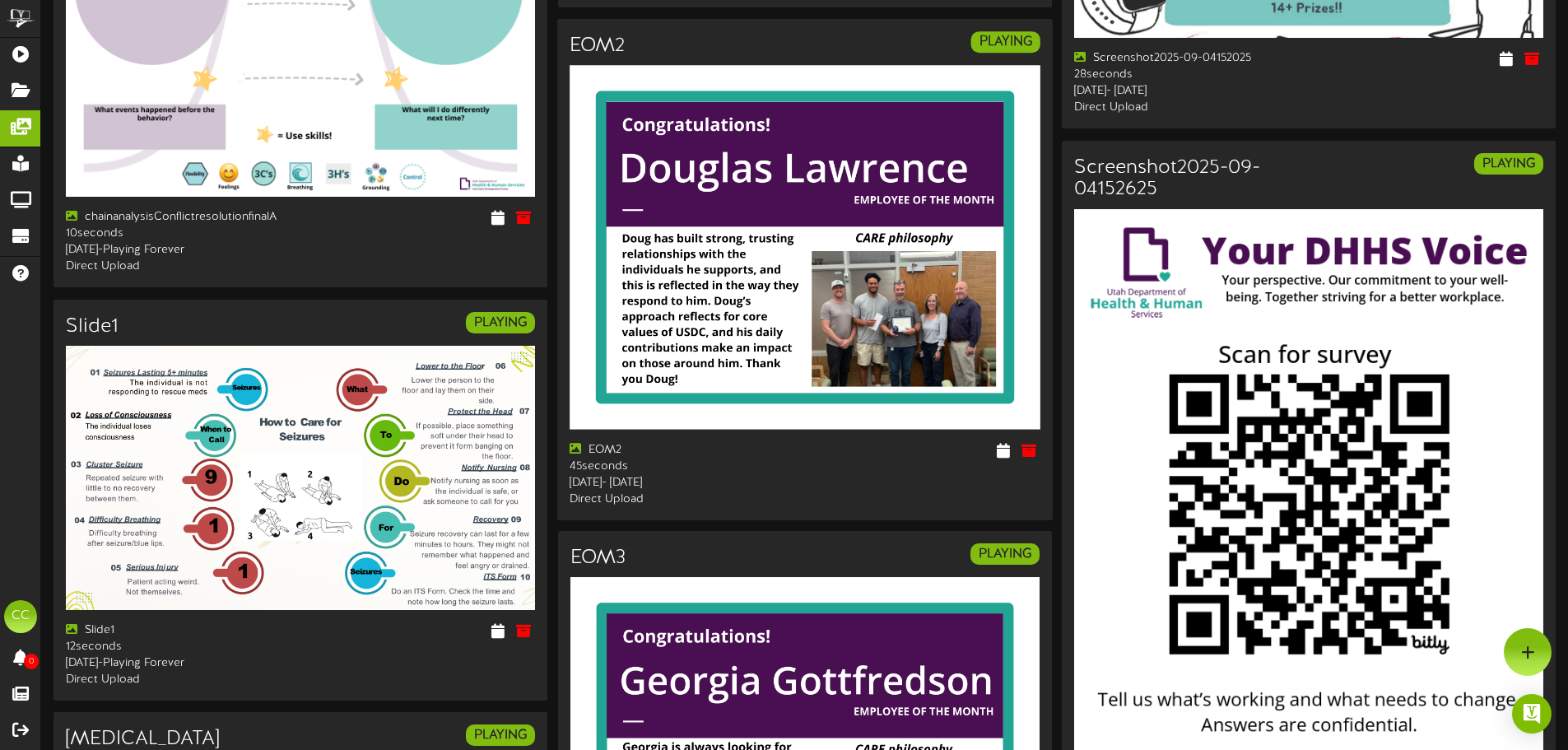
click at [959, 306] on img at bounding box center [805, 246] width 471 height 364
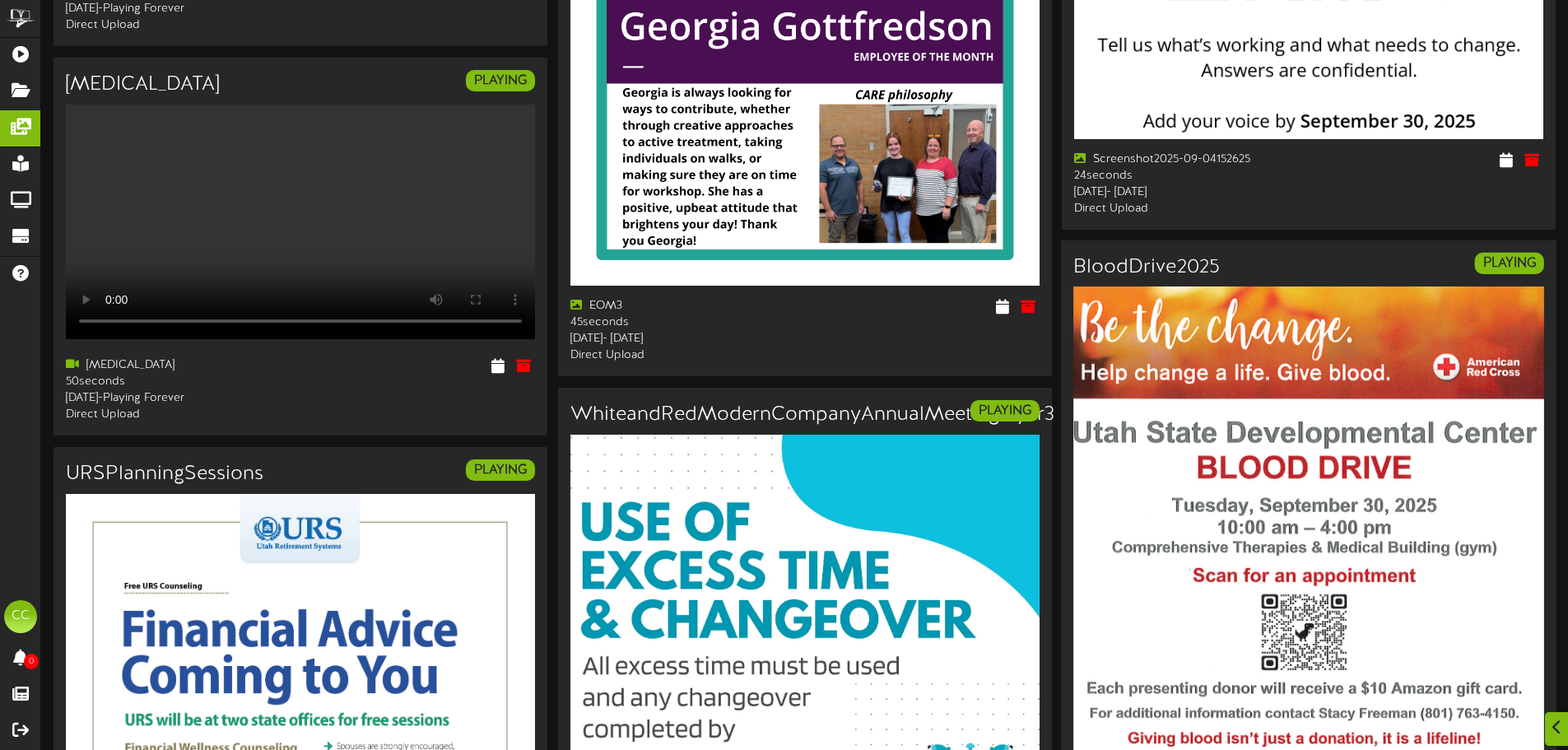
scroll to position [1810, 0]
